Goal: Information Seeking & Learning: Check status

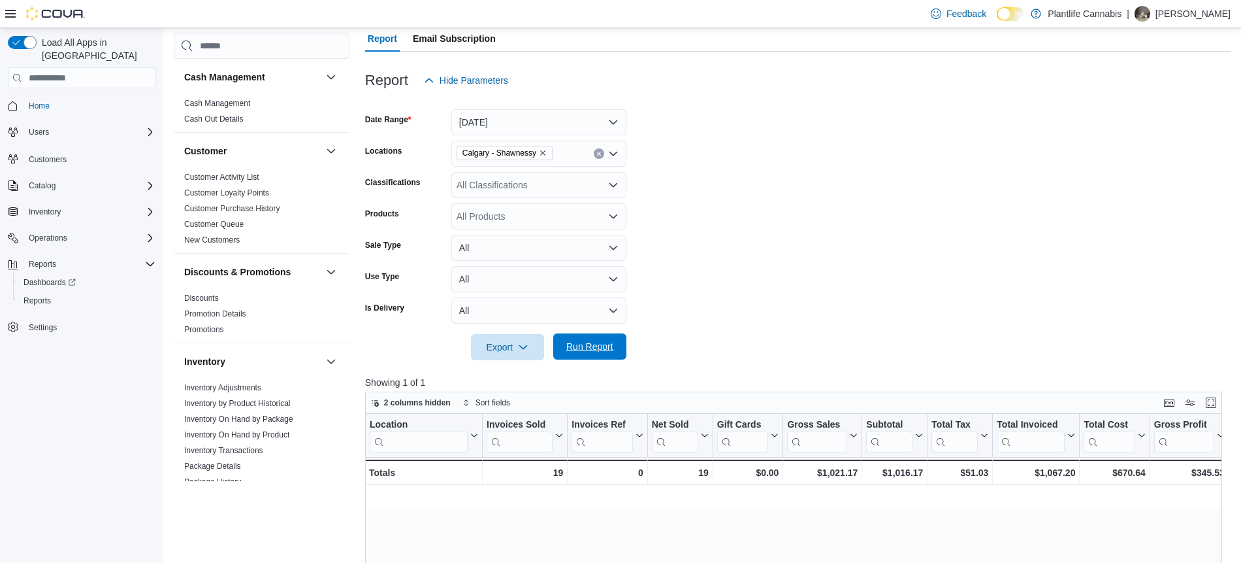
scroll to position [0, 1220]
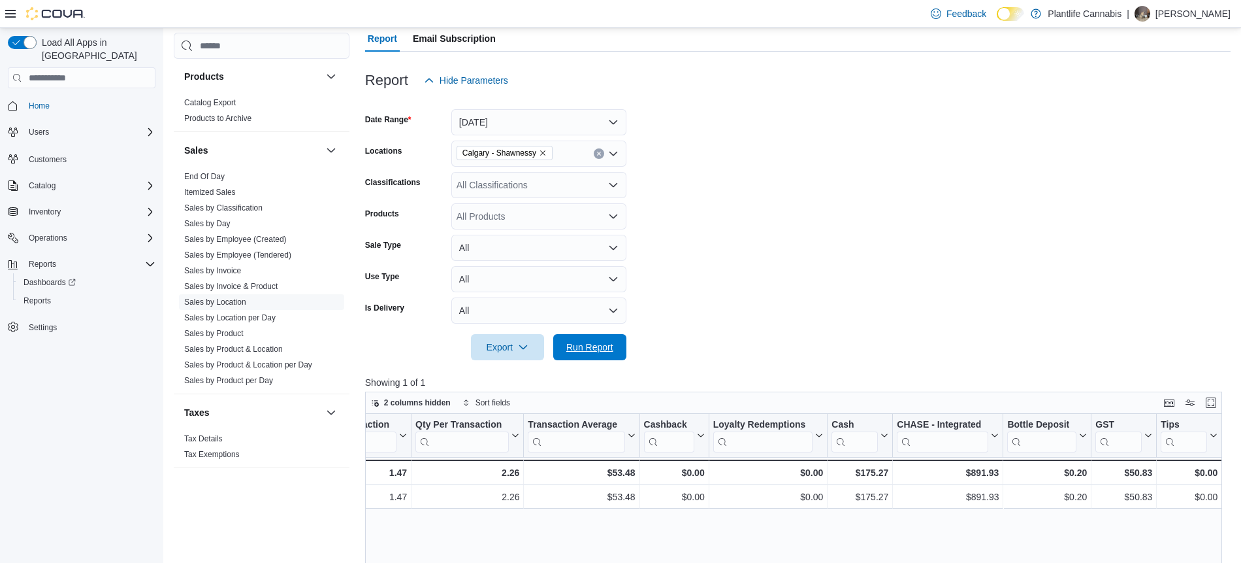
drag, startPoint x: 575, startPoint y: 341, endPoint x: 940, endPoint y: 427, distance: 375.3
click at [576, 340] on span "Run Report" at bounding box center [589, 346] width 47 height 13
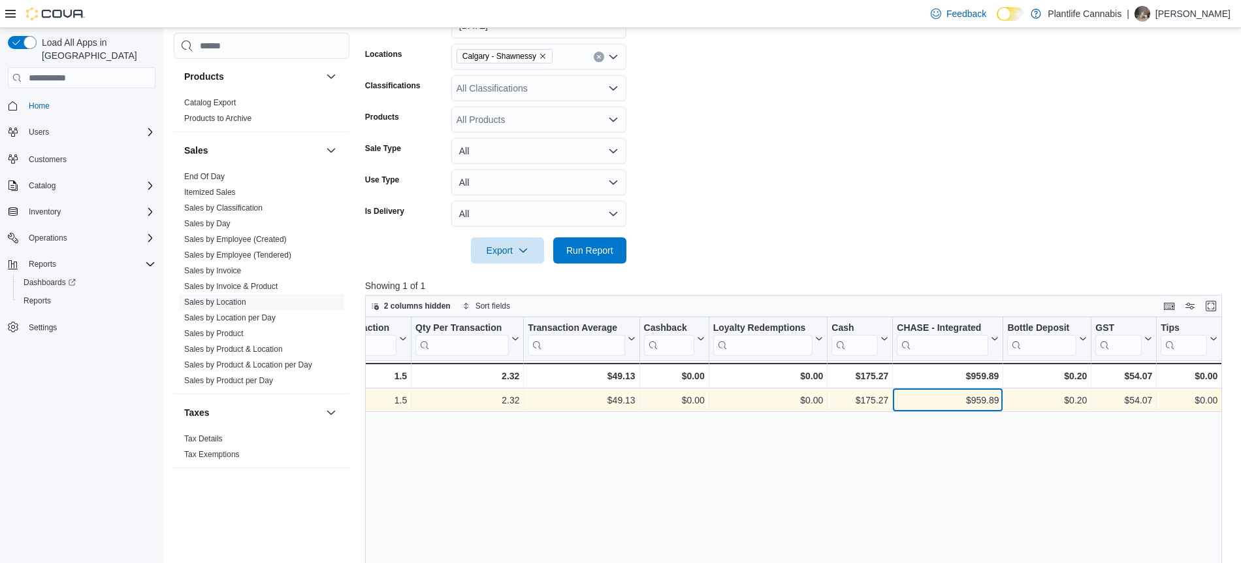
click at [986, 396] on div "$959.89" at bounding box center [948, 400] width 102 height 16
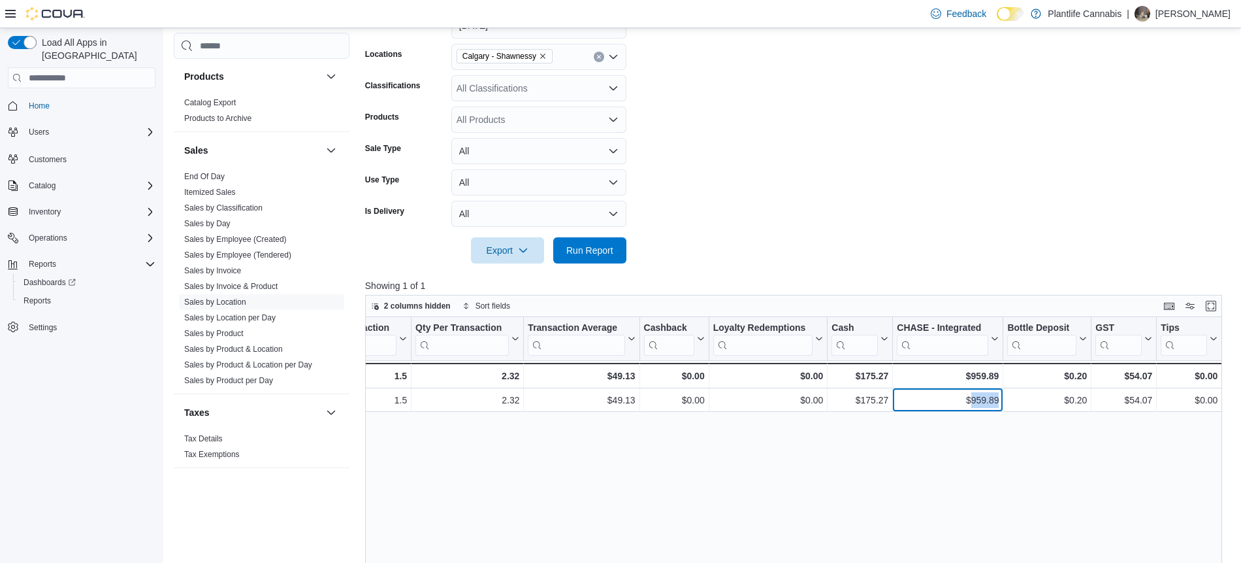
copy div "959.89"
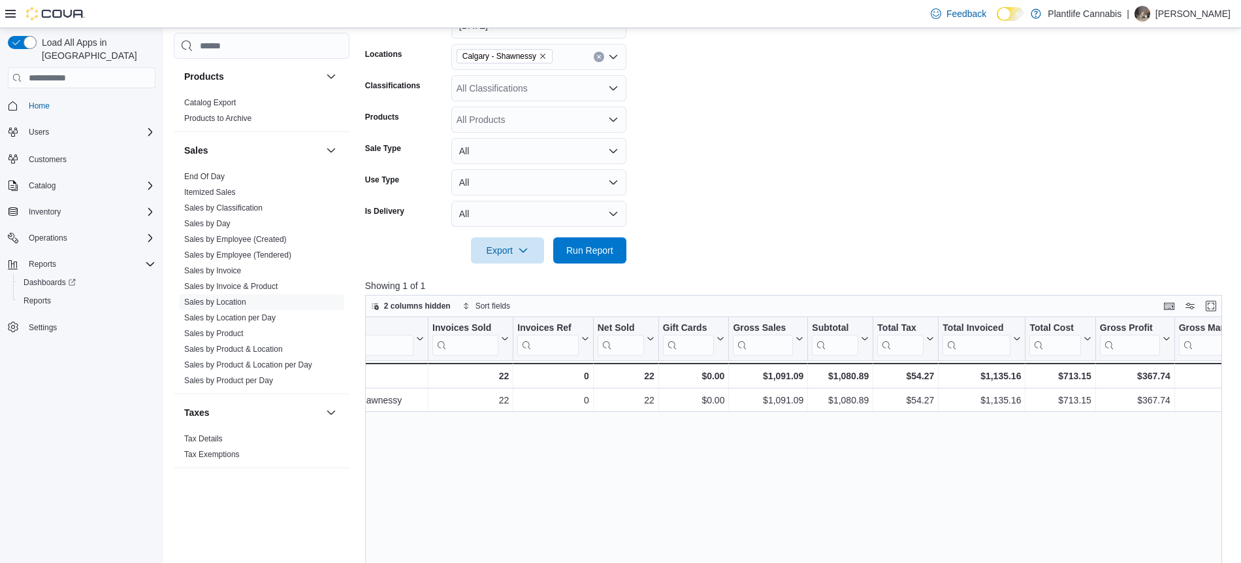
scroll to position [0, 0]
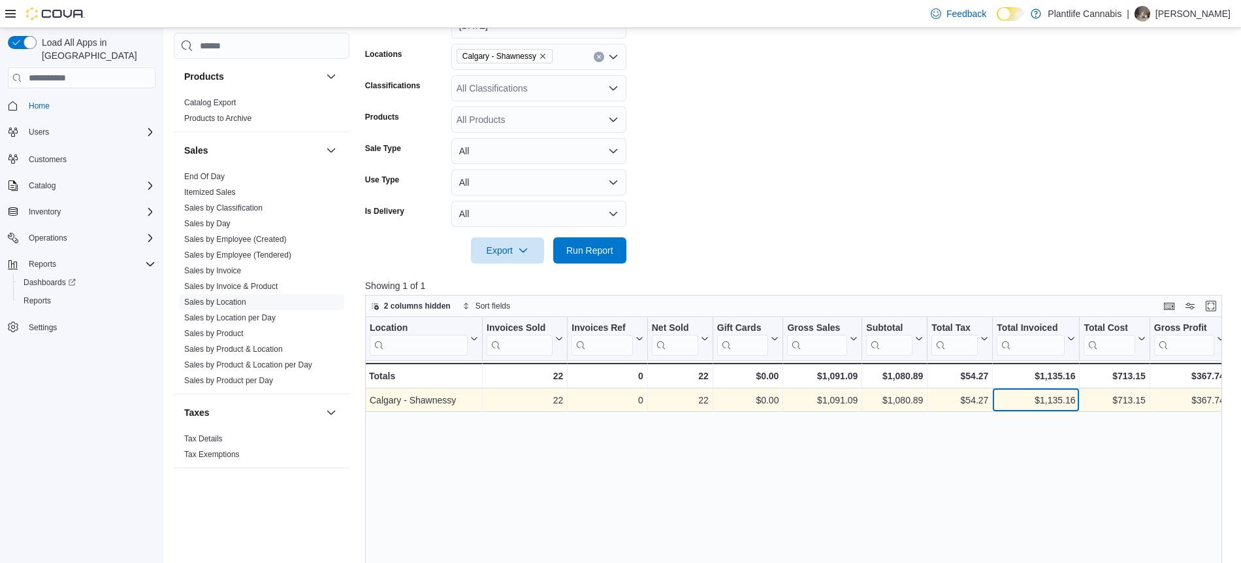
click at [1066, 400] on div "$1,135.16" at bounding box center [1036, 400] width 78 height 16
click at [1067, 400] on div "$1,135.16" at bounding box center [1036, 400] width 78 height 16
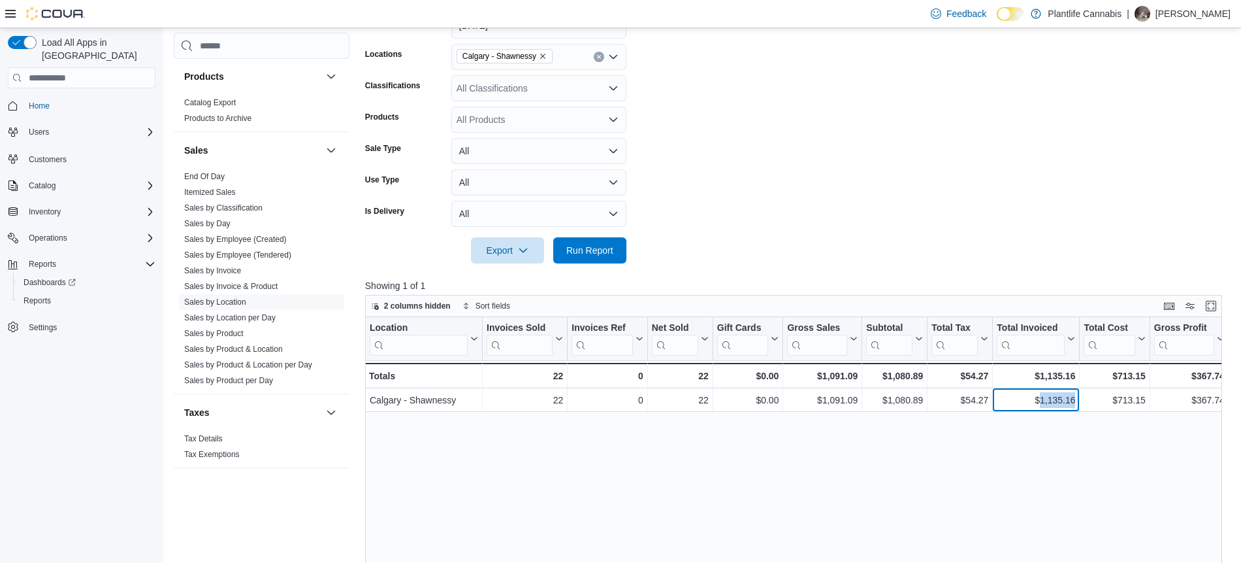
copy div "1,135.16"
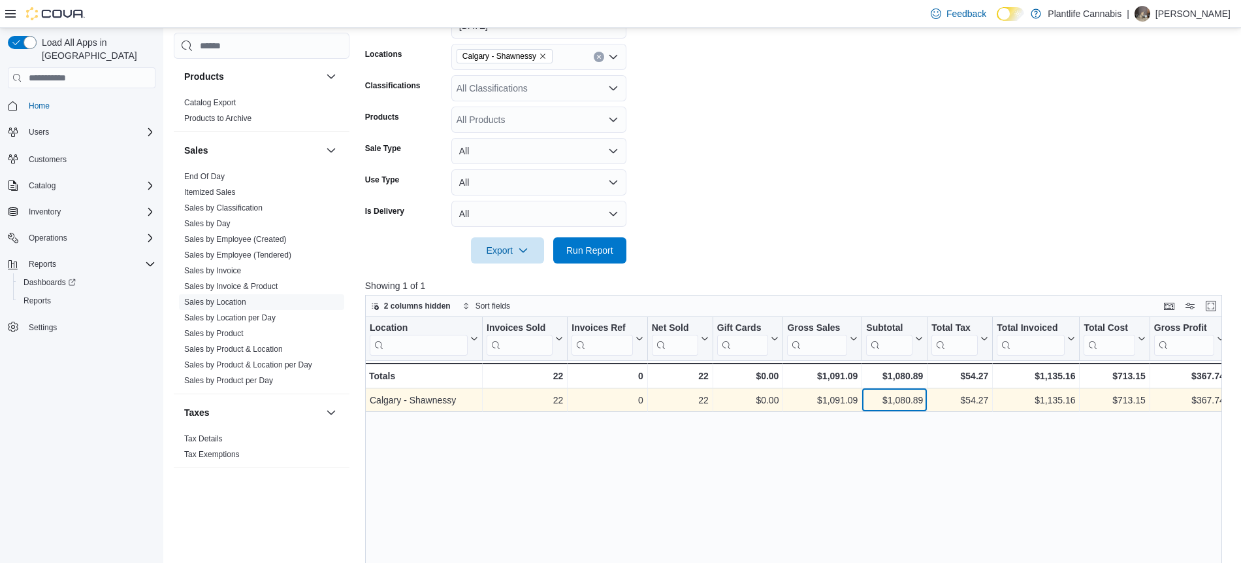
click at [909, 398] on div "$1,080.89" at bounding box center [894, 400] width 57 height 16
copy div "1,080.89"
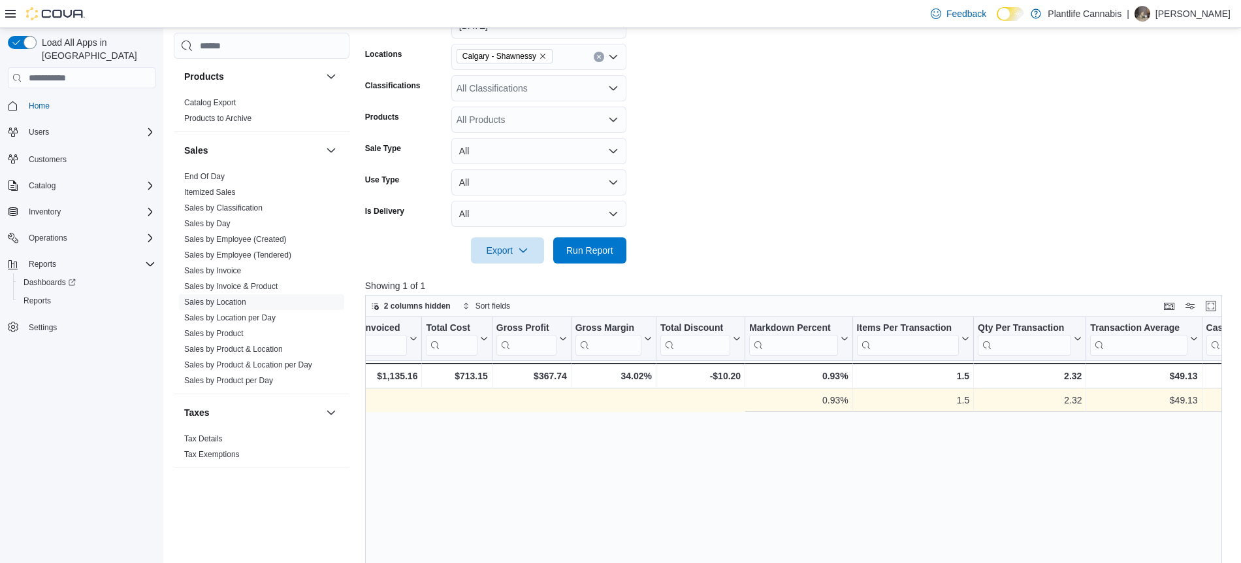
scroll to position [0, 1220]
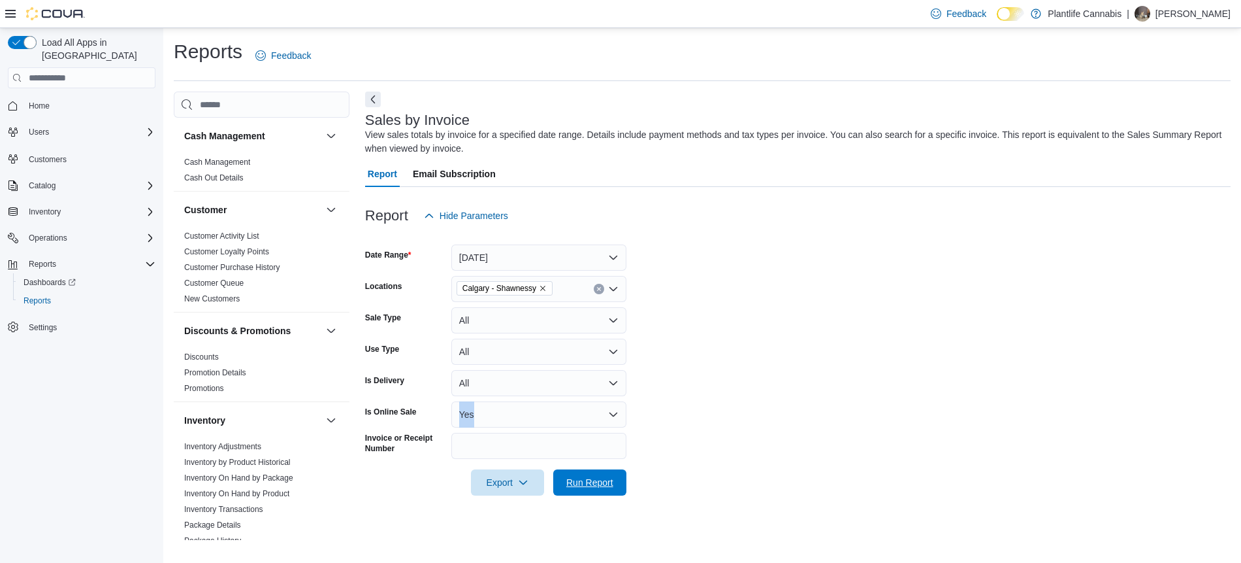
drag, startPoint x: 578, startPoint y: 490, endPoint x: 746, endPoint y: 449, distance: 172.7
click at [580, 490] on span "Run Report" at bounding box center [589, 482] width 57 height 26
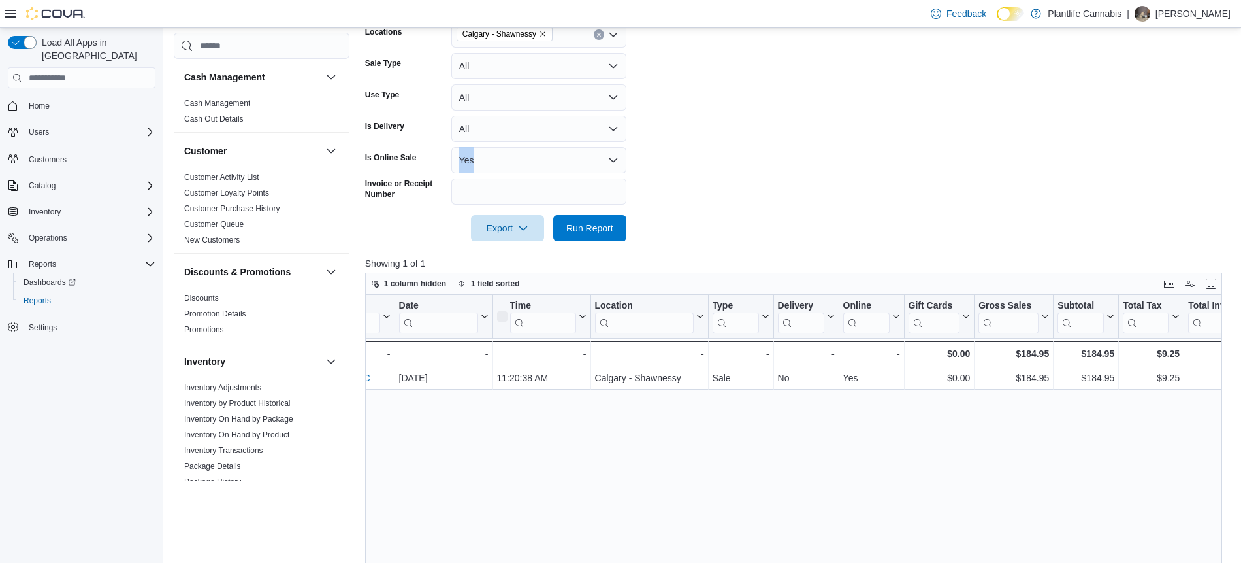
scroll to position [0, 164]
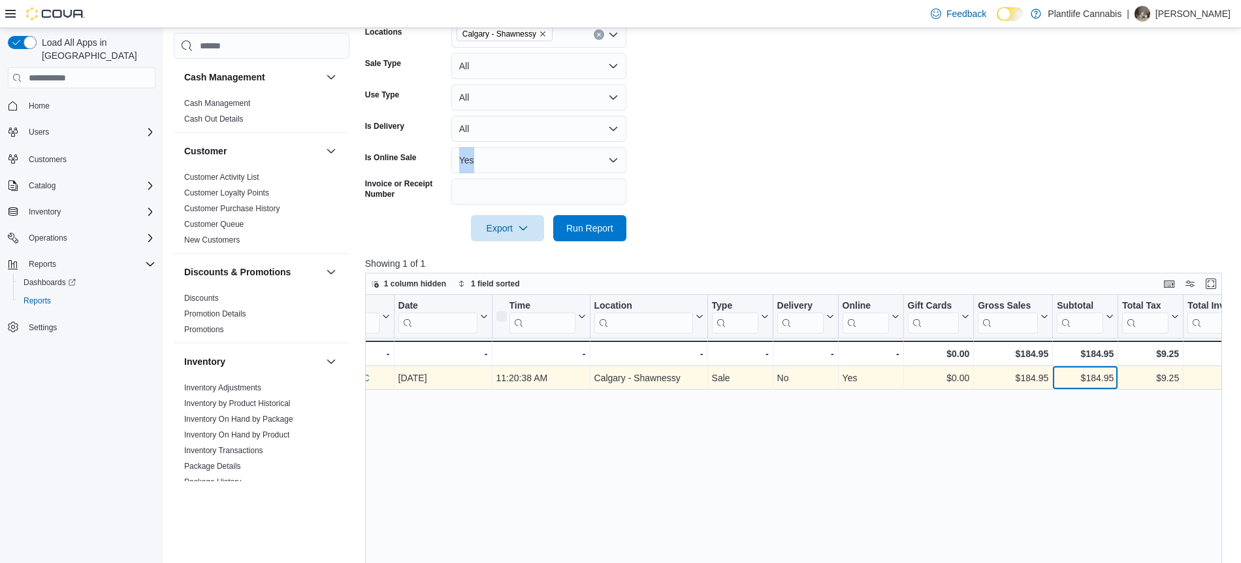
click at [1093, 376] on div "$184.95" at bounding box center [1085, 378] width 57 height 16
copy div "184.95"
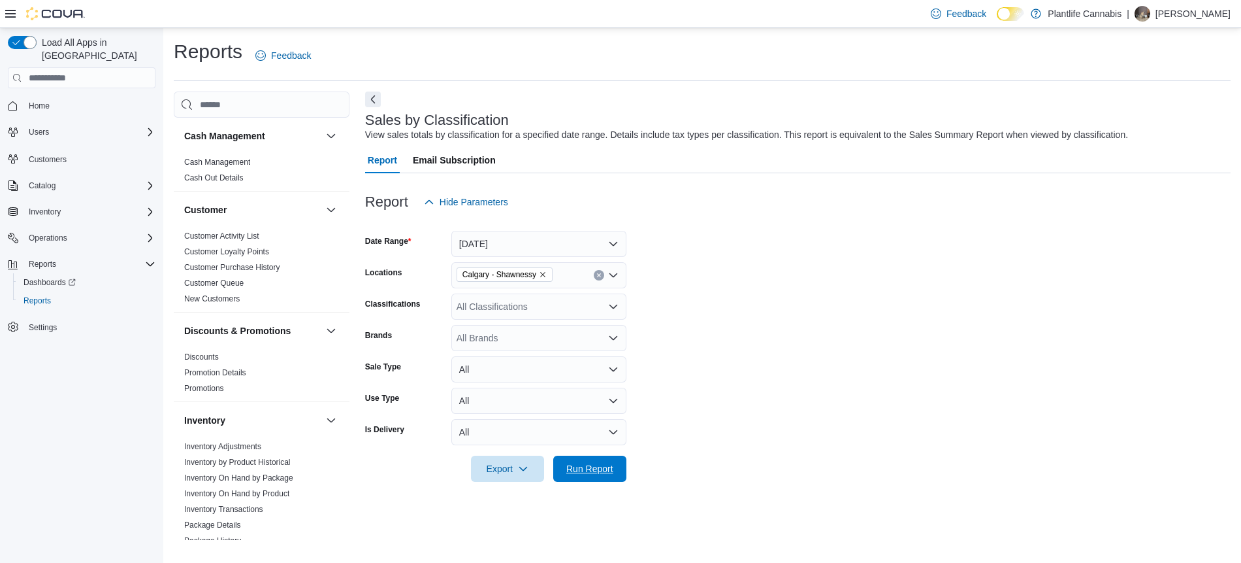
drag, startPoint x: 613, startPoint y: 472, endPoint x: 782, endPoint y: 451, distance: 170.5
click at [613, 472] on span "Run Report" at bounding box center [589, 468] width 47 height 13
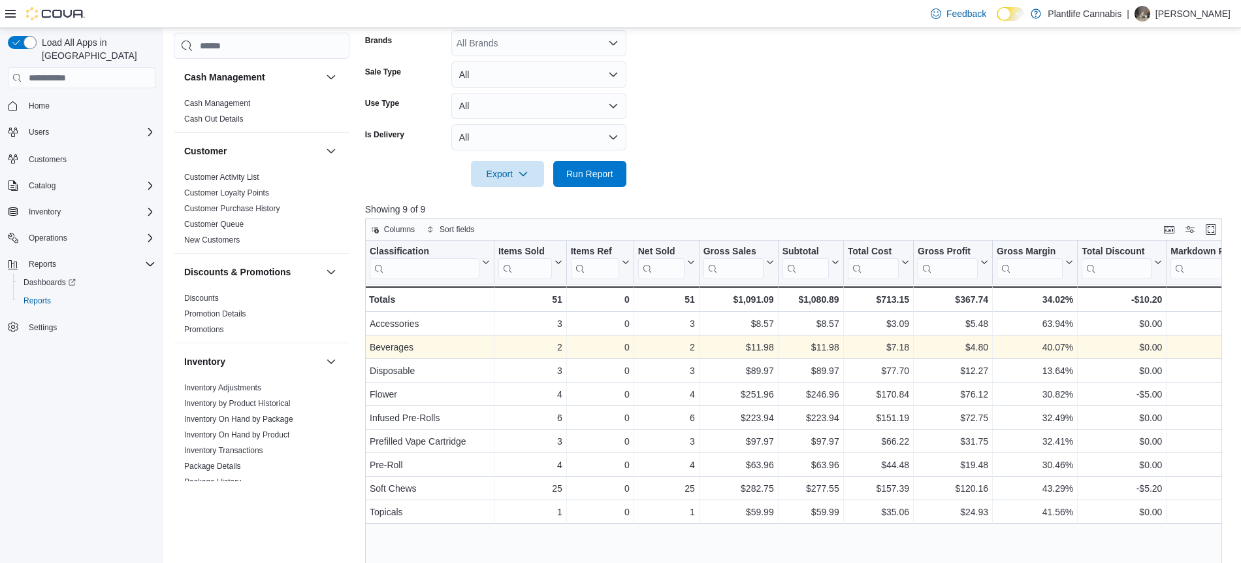
scroll to position [299, 0]
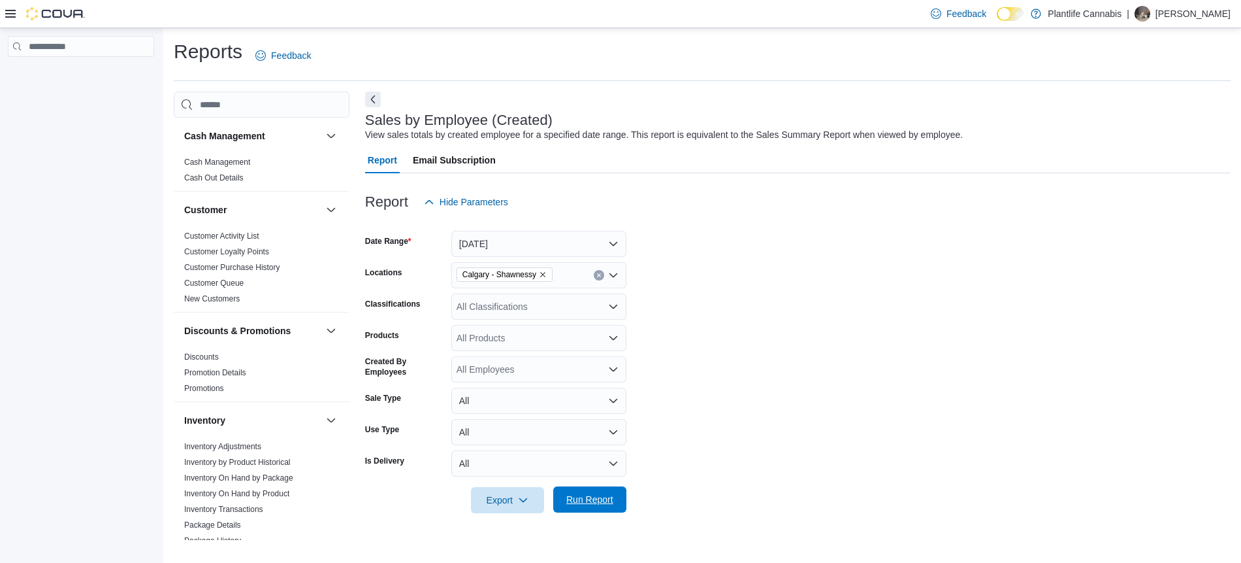
click at [595, 494] on span "Run Report" at bounding box center [589, 499] width 47 height 13
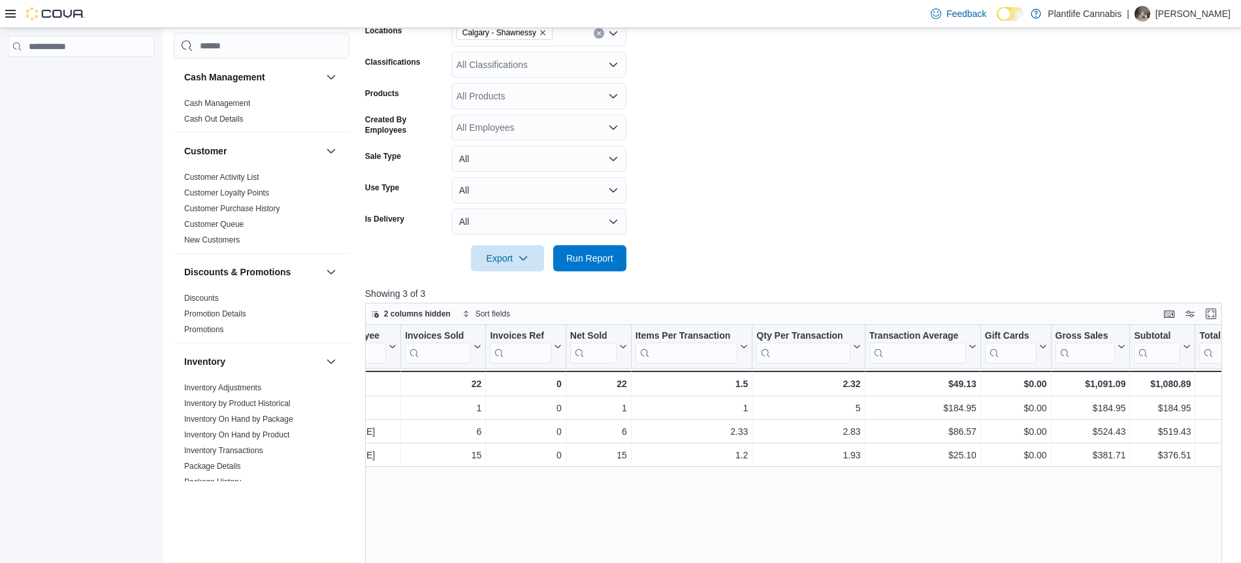
scroll to position [0, 71]
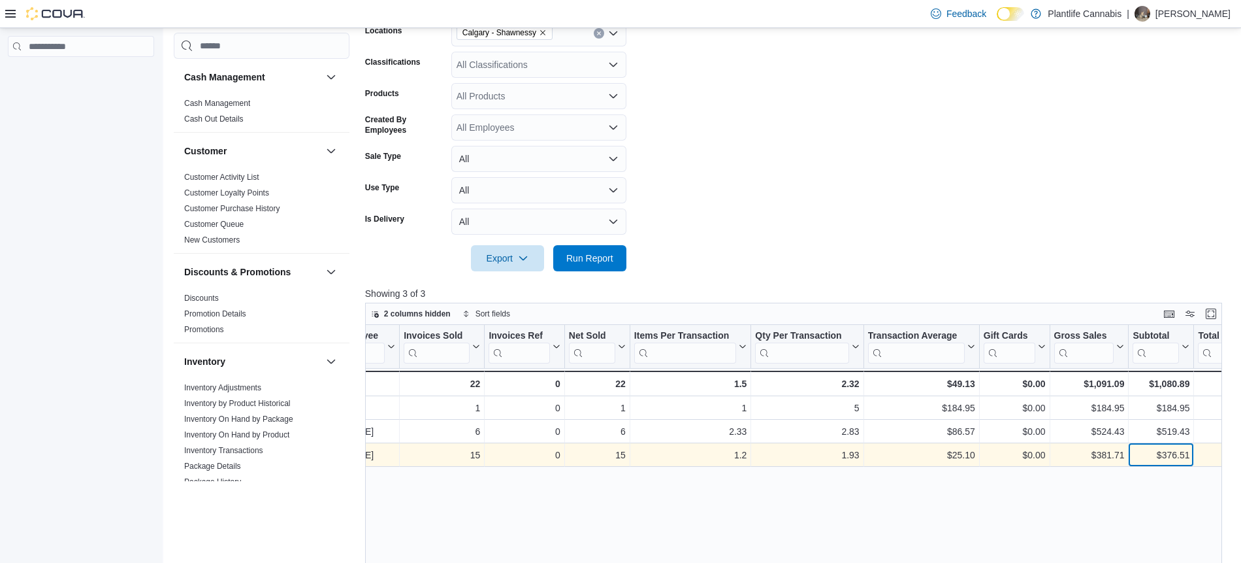
click at [1160, 451] on div "$376.51" at bounding box center [1161, 455] width 57 height 16
click at [1161, 451] on div "$376.51" at bounding box center [1161, 455] width 57 height 16
copy div "376.51"
